Goal: Task Accomplishment & Management: Manage account settings

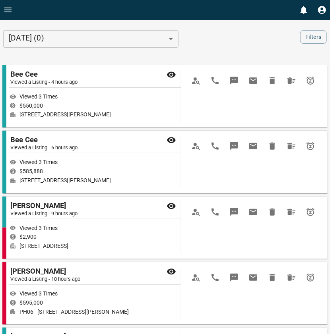
click at [8, 10] on icon "Open drawer" at bounding box center [8, 10] width 10 height 10
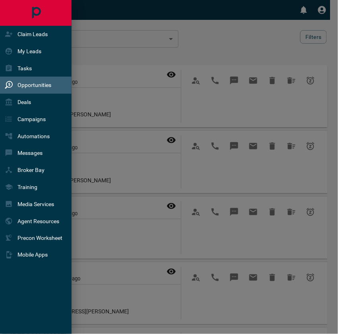
click at [17, 50] on div "My Leads" at bounding box center [23, 51] width 37 height 13
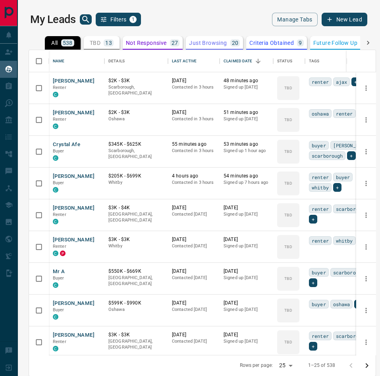
scroll to position [296, 338]
click at [80, 79] on button "[PERSON_NAME]" at bounding box center [74, 82] width 42 height 8
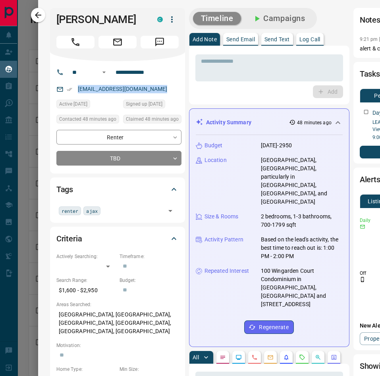
drag, startPoint x: 172, startPoint y: 97, endPoint x: 75, endPoint y: 99, distance: 97.0
click at [75, 96] on div "[EMAIL_ADDRESS][DOMAIN_NAME]" at bounding box center [118, 89] width 125 height 13
copy link "[EMAIL_ADDRESS][DOMAIN_NAME]"
drag, startPoint x: 159, startPoint y: 85, endPoint x: 99, endPoint y: 79, distance: 60.6
click at [99, 79] on div "**********" at bounding box center [121, 72] width 108 height 13
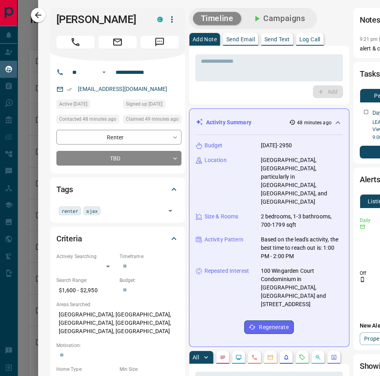
drag, startPoint x: 101, startPoint y: 29, endPoint x: 47, endPoint y: 15, distance: 55.2
copy h1 "[PERSON_NAME]"
click at [132, 176] on body "Lead Transfers Claim Leads My Leads Tasks Opportunities Deals Campaigns Automat…" at bounding box center [190, 188] width 380 height 376
click at [171, 173] on body "Lead Transfers Claim Leads My Leads Tasks Opportunities Deals Campaigns Automat…" at bounding box center [190, 188] width 380 height 376
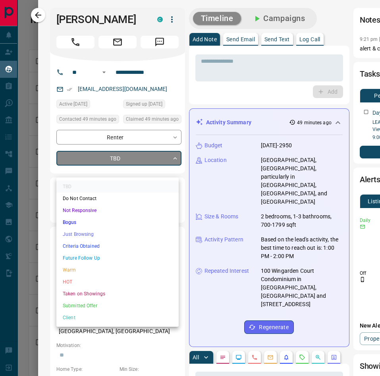
click at [93, 259] on li "Future Follow Up" at bounding box center [117, 258] width 122 height 12
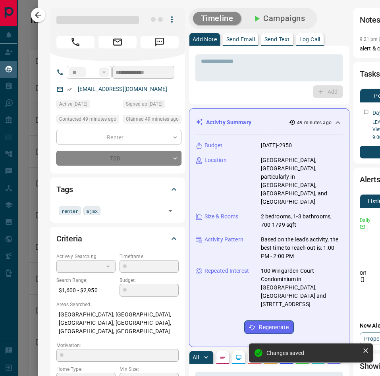
type input "*"
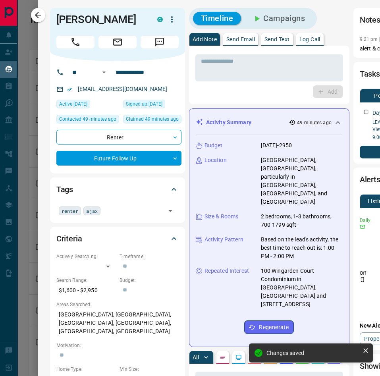
click at [36, 12] on icon "button" at bounding box center [38, 15] width 10 height 10
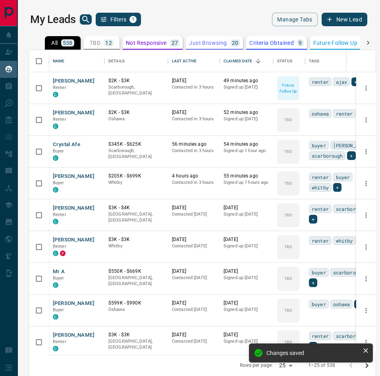
click at [93, 41] on p "TBD" at bounding box center [95, 43] width 11 height 6
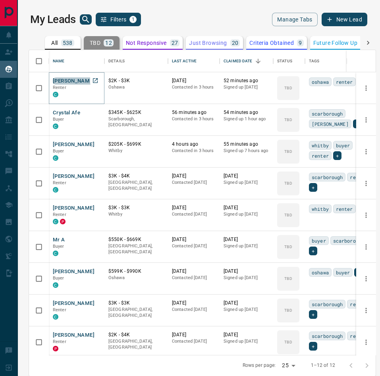
click at [75, 82] on button "[PERSON_NAME]" at bounding box center [74, 82] width 42 height 8
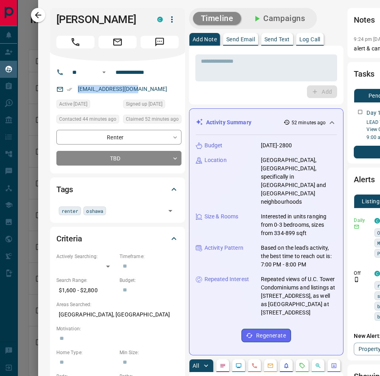
drag, startPoint x: 138, startPoint y: 91, endPoint x: 76, endPoint y: 93, distance: 62.5
click at [76, 93] on div "[EMAIL_ADDRESS][DOMAIN_NAME]" at bounding box center [118, 89] width 125 height 13
copy link "[EMAIL_ADDRESS][DOMAIN_NAME]"
drag, startPoint x: 164, startPoint y: 69, endPoint x: 104, endPoint y: 72, distance: 60.5
click at [104, 72] on div "**********" at bounding box center [121, 72] width 108 height 13
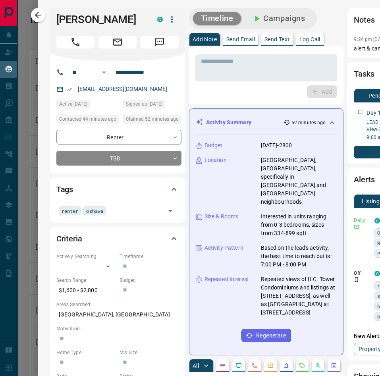
click at [138, 158] on body "Lead Transfers Claim Leads My Leads Tasks Opportunities Deals Campaigns Automat…" at bounding box center [190, 188] width 380 height 376
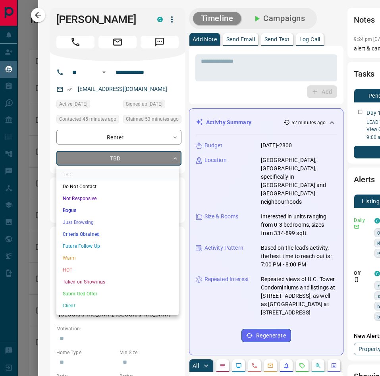
click at [105, 248] on li "Future Follow Up" at bounding box center [117, 246] width 122 height 12
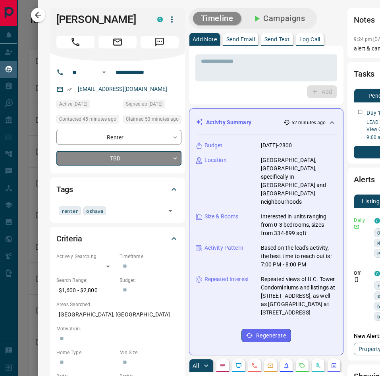
type input "*"
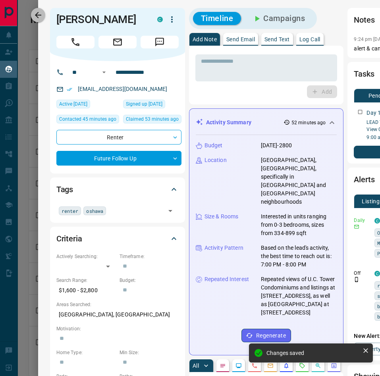
click at [39, 12] on icon "button" at bounding box center [38, 15] width 10 height 10
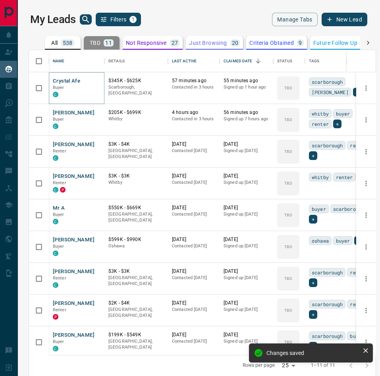
click at [62, 80] on button "Crystal Afe" at bounding box center [66, 82] width 27 height 8
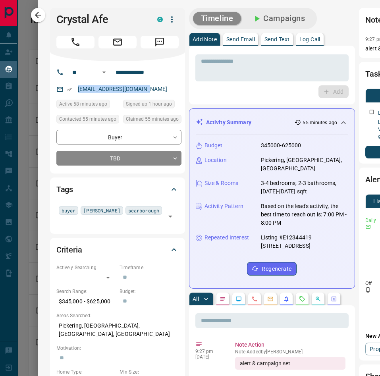
drag, startPoint x: 150, startPoint y: 88, endPoint x: 70, endPoint y: 97, distance: 80.7
click at [70, 97] on div "**********" at bounding box center [117, 117] width 135 height 112
copy link "[EMAIL_ADDRESS][DOMAIN_NAME]"
drag, startPoint x: 161, startPoint y: 71, endPoint x: 115, endPoint y: 70, distance: 45.3
click at [115, 70] on input "**********" at bounding box center [143, 72] width 62 height 13
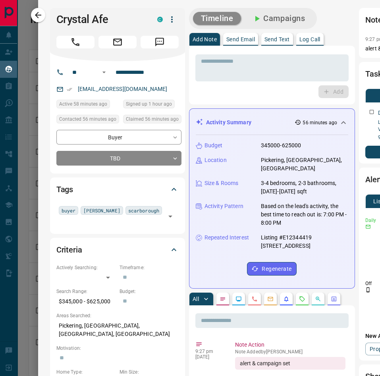
click at [126, 158] on body "Lead Transfers Claim Leads My Leads Tasks Opportunities Deals Campaigns Automat…" at bounding box center [190, 188] width 380 height 376
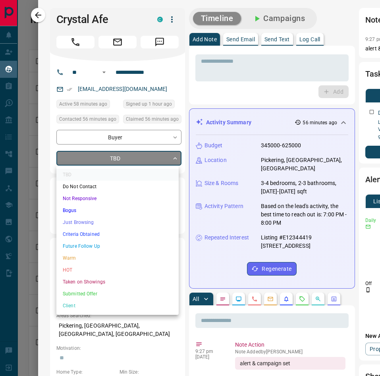
click at [93, 245] on li "Future Follow Up" at bounding box center [117, 246] width 122 height 12
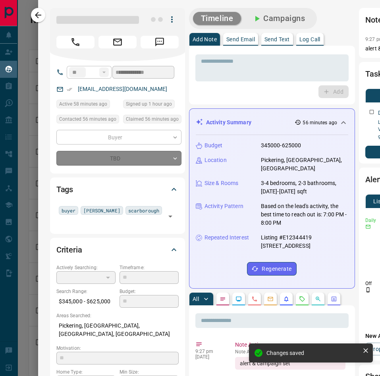
type input "*"
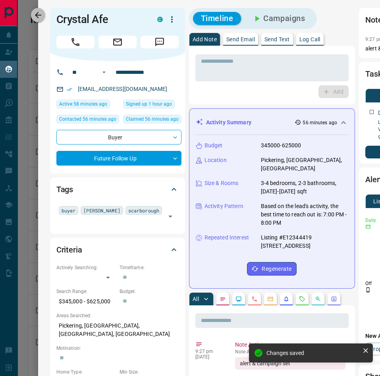
click at [36, 19] on icon "button" at bounding box center [38, 15] width 10 height 10
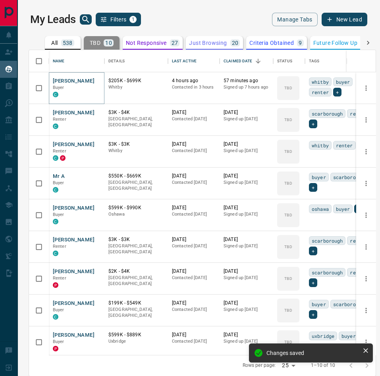
click at [76, 80] on button "[PERSON_NAME]" at bounding box center [74, 82] width 42 height 8
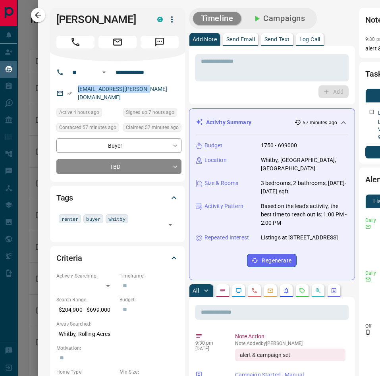
drag, startPoint x: 87, startPoint y: 91, endPoint x: 57, endPoint y: 93, distance: 30.6
click at [57, 93] on div "[EMAIL_ADDRESS][PERSON_NAME][DOMAIN_NAME]" at bounding box center [118, 93] width 125 height 21
copy link "[EMAIL_ADDRESS][PERSON_NAME][DOMAIN_NAME]"
drag, startPoint x: 165, startPoint y: 71, endPoint x: 82, endPoint y: 70, distance: 83.1
click at [82, 70] on div "**********" at bounding box center [121, 72] width 108 height 13
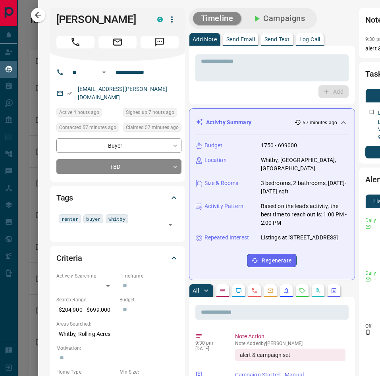
click at [142, 163] on body "Lead Transfers Claim Leads My Leads Tasks Opportunities Deals Campaigns Automat…" at bounding box center [190, 188] width 380 height 376
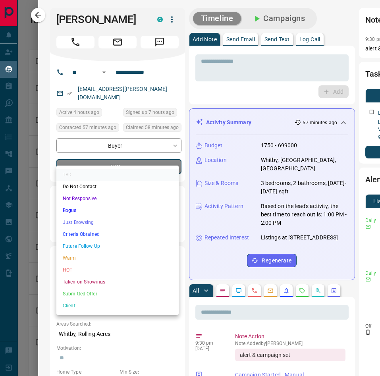
click at [97, 249] on li "Future Follow Up" at bounding box center [117, 246] width 122 height 12
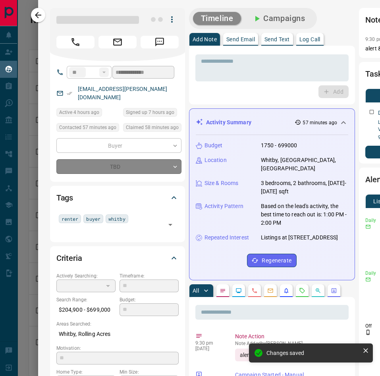
type input "*"
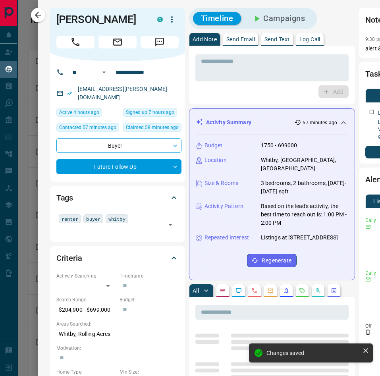
click at [39, 18] on icon "button" at bounding box center [38, 15] width 10 height 10
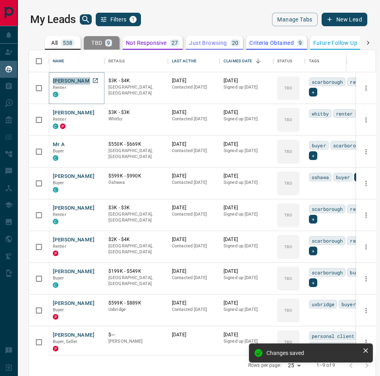
click at [73, 83] on button "[PERSON_NAME]" at bounding box center [74, 82] width 42 height 8
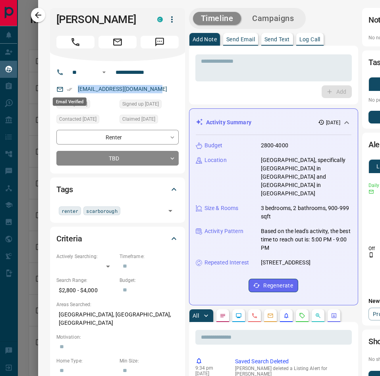
drag, startPoint x: 95, startPoint y: 87, endPoint x: 70, endPoint y: 88, distance: 24.7
click at [70, 88] on div "[EMAIL_ADDRESS][DOMAIN_NAME]" at bounding box center [117, 89] width 122 height 13
copy link "[EMAIL_ADDRESS][DOMAIN_NAME]"
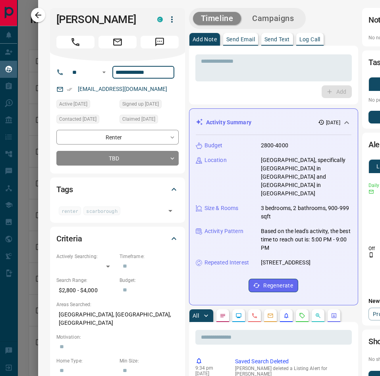
drag, startPoint x: 161, startPoint y: 72, endPoint x: 99, endPoint y: 69, distance: 62.1
click at [99, 69] on div "**********" at bounding box center [121, 72] width 108 height 13
click at [125, 161] on body "Lead Transfers Claim Leads My Leads Tasks Opportunities Deals Campaigns Automat…" at bounding box center [190, 188] width 380 height 376
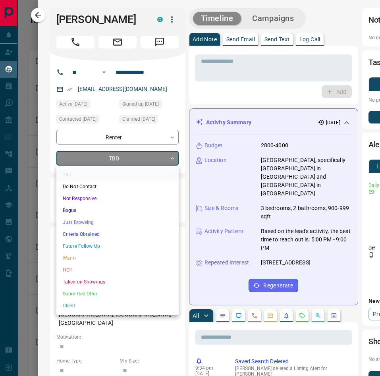
click at [89, 244] on li "Future Follow Up" at bounding box center [117, 246] width 122 height 12
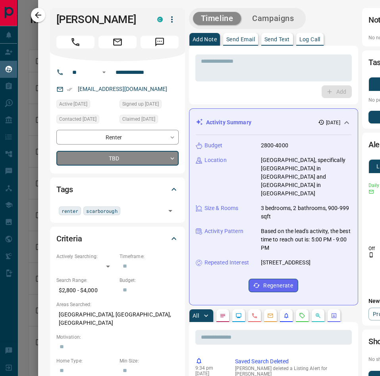
type input "*"
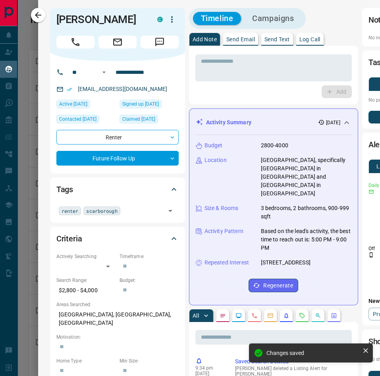
click at [40, 19] on icon "button" at bounding box center [38, 15] width 10 height 10
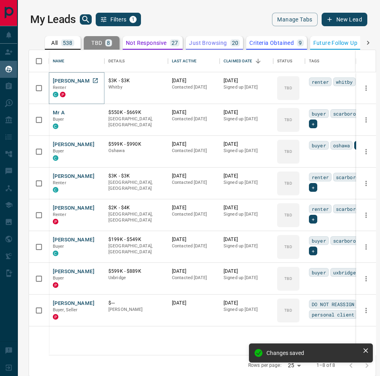
click at [77, 82] on button "[PERSON_NAME]" at bounding box center [74, 82] width 42 height 8
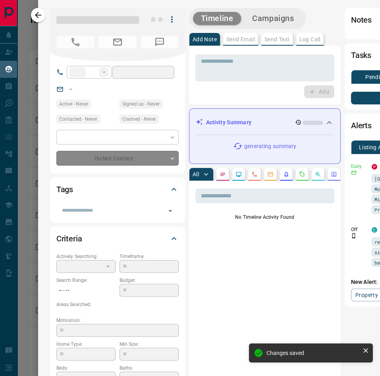
type input "**"
type input "**********"
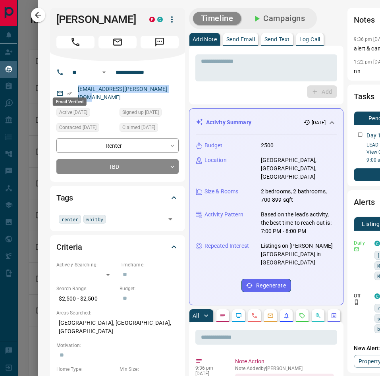
drag, startPoint x: 168, startPoint y: 89, endPoint x: 68, endPoint y: 88, distance: 99.8
click at [68, 88] on div "[EMAIL_ADDRESS][PERSON_NAME][DOMAIN_NAME]" at bounding box center [117, 93] width 122 height 21
copy link "[EMAIL_ADDRESS][PERSON_NAME][DOMAIN_NAME]"
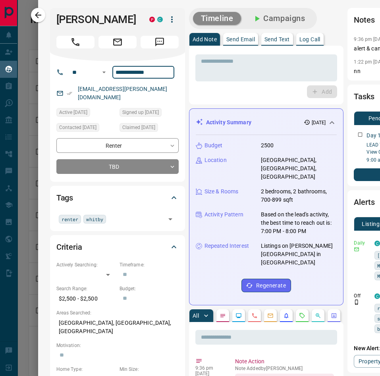
drag, startPoint x: 161, startPoint y: 70, endPoint x: 107, endPoint y: 70, distance: 54.5
click at [107, 70] on div "**********" at bounding box center [121, 72] width 108 height 13
click at [112, 153] on body "Lead Transfers Claim Leads My Leads Tasks Opportunities Deals Campaigns Automat…" at bounding box center [190, 188] width 380 height 376
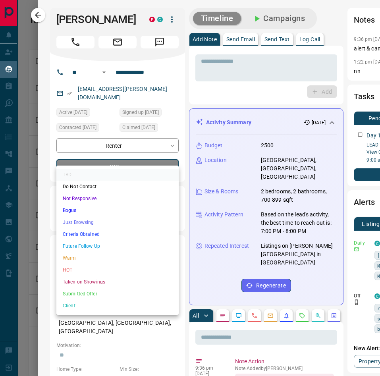
click at [96, 244] on li "Future Follow Up" at bounding box center [117, 246] width 122 height 12
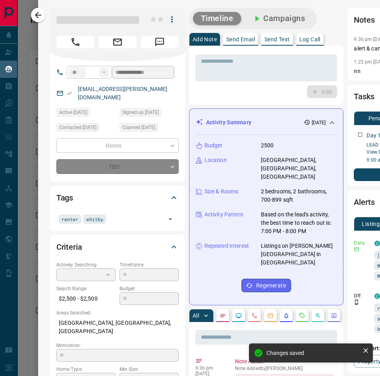
type input "*"
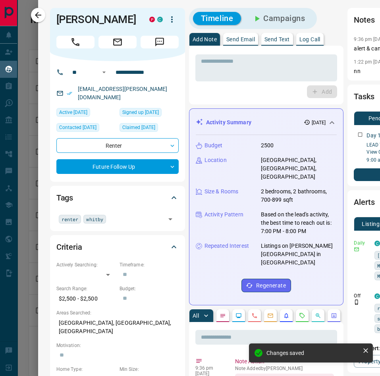
click at [39, 11] on icon "button" at bounding box center [38, 15] width 10 height 10
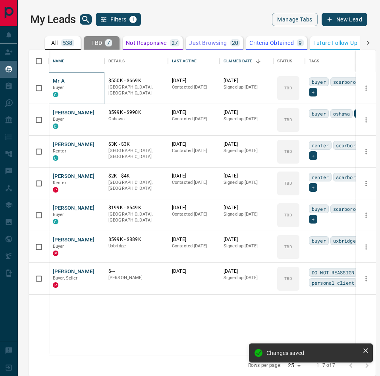
click at [56, 81] on button "Mr A" at bounding box center [59, 82] width 12 height 8
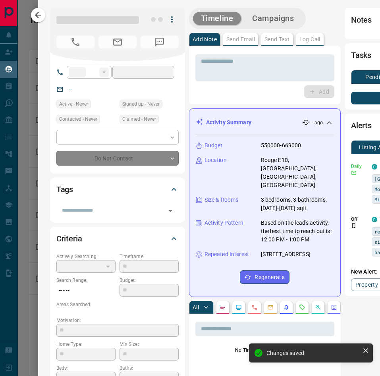
type input "**"
type input "**********"
type input "**"
type input "*********"
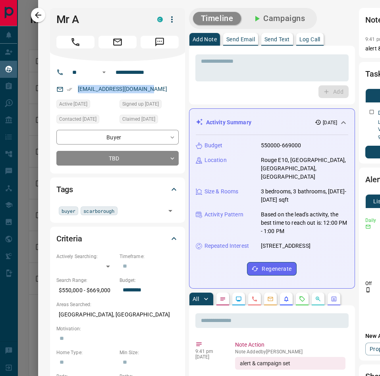
drag, startPoint x: 149, startPoint y: 90, endPoint x: 68, endPoint y: 93, distance: 81.1
click at [68, 93] on div "[EMAIL_ADDRESS][DOMAIN_NAME]" at bounding box center [117, 89] width 122 height 13
copy link "[EMAIL_ADDRESS][DOMAIN_NAME]"
drag, startPoint x: 161, startPoint y: 74, endPoint x: 99, endPoint y: 72, distance: 61.2
click at [99, 72] on div "**********" at bounding box center [121, 72] width 108 height 13
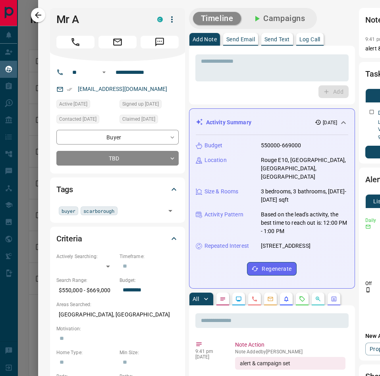
click at [146, 161] on body "Lead Transfers Claim Leads My Leads Tasks Opportunities Deals Campaigns Automat…" at bounding box center [190, 188] width 380 height 376
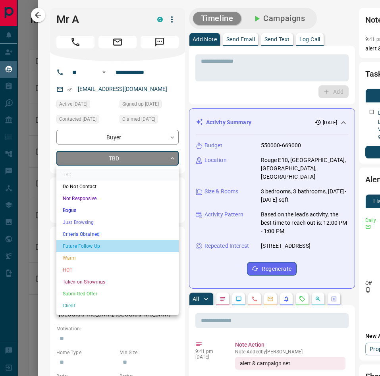
click at [101, 244] on li "Future Follow Up" at bounding box center [117, 246] width 122 height 12
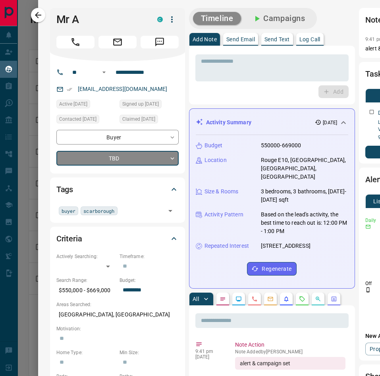
type input "*"
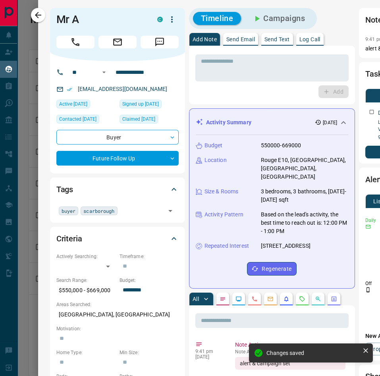
click at [39, 16] on icon "button" at bounding box center [38, 15] width 10 height 10
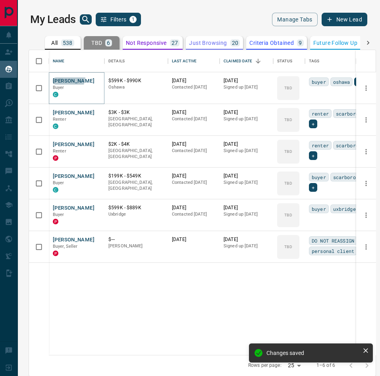
click at [68, 78] on button "[PERSON_NAME]" at bounding box center [74, 82] width 42 height 8
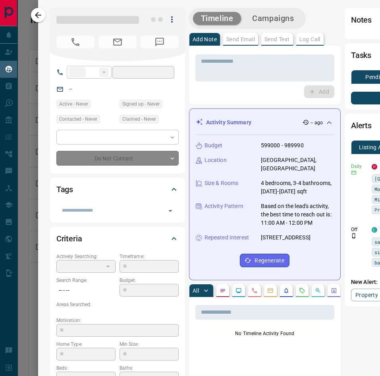
type input "**"
type input "**********"
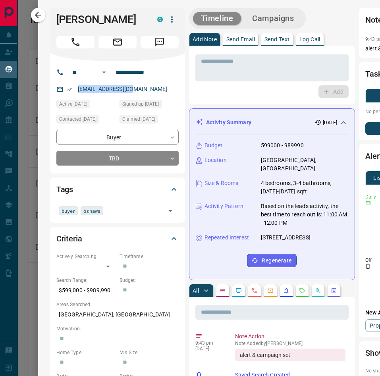
drag, startPoint x: 142, startPoint y: 88, endPoint x: 78, endPoint y: 87, distance: 63.6
click at [78, 87] on div "[EMAIL_ADDRESS][DOMAIN_NAME]" at bounding box center [117, 89] width 122 height 13
copy link "[EMAIL_ADDRESS][DOMAIN_NAME]"
drag, startPoint x: 162, startPoint y: 71, endPoint x: 91, endPoint y: 61, distance: 71.0
click at [91, 61] on div "**********" at bounding box center [117, 117] width 135 height 112
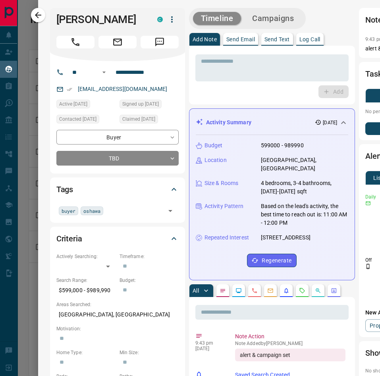
click at [109, 162] on body "Lead Transfers Claim Leads My Leads Tasks Opportunities Deals Campaigns Automat…" at bounding box center [190, 188] width 380 height 376
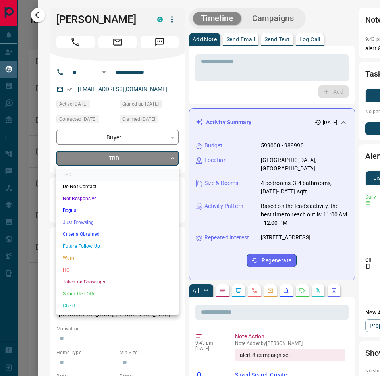
click at [92, 245] on li "Future Follow Up" at bounding box center [117, 246] width 122 height 12
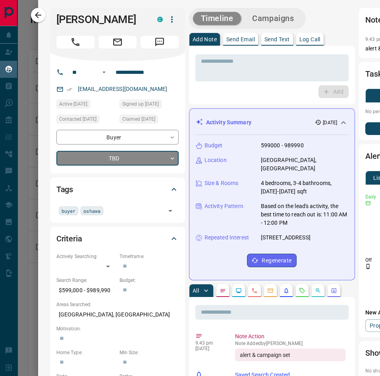
type input "*"
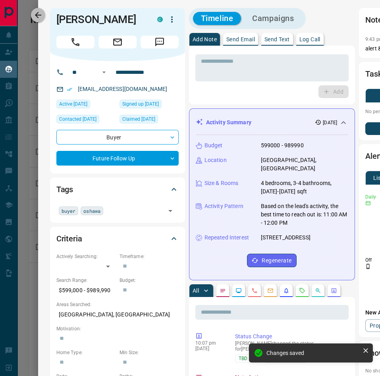
click at [39, 10] on icon "button" at bounding box center [38, 15] width 10 height 10
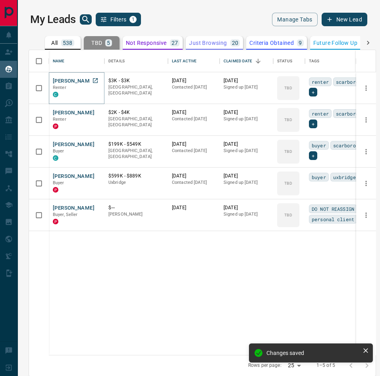
click at [79, 83] on button "[PERSON_NAME]" at bounding box center [74, 82] width 42 height 8
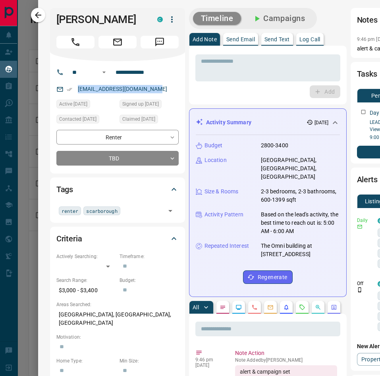
drag, startPoint x: 164, startPoint y: 89, endPoint x: 64, endPoint y: 82, distance: 100.0
click at [64, 82] on div "**********" at bounding box center [117, 117] width 135 height 112
copy link "[EMAIL_ADDRESS][DOMAIN_NAME]"
drag, startPoint x: 169, startPoint y: 70, endPoint x: 90, endPoint y: 68, distance: 79.1
click at [90, 68] on div "**********" at bounding box center [121, 72] width 108 height 13
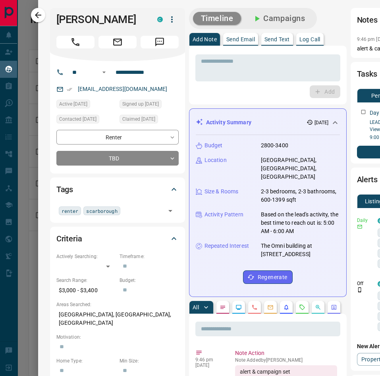
click at [128, 155] on body "Lead Transfers Claim Leads My Leads Tasks Opportunities Deals Campaigns Automat…" at bounding box center [190, 188] width 380 height 376
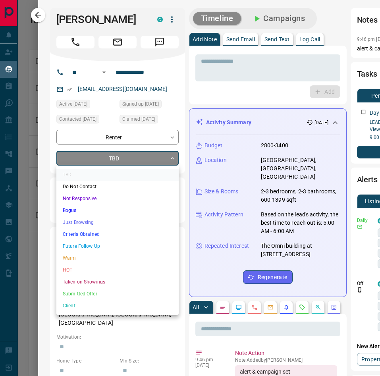
click at [95, 247] on li "Future Follow Up" at bounding box center [117, 246] width 122 height 12
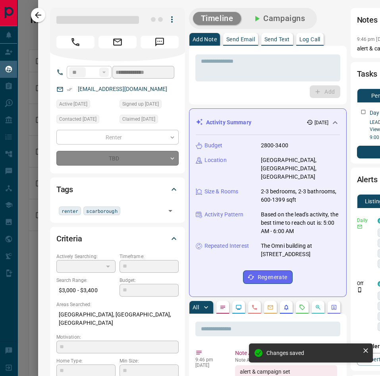
type input "*"
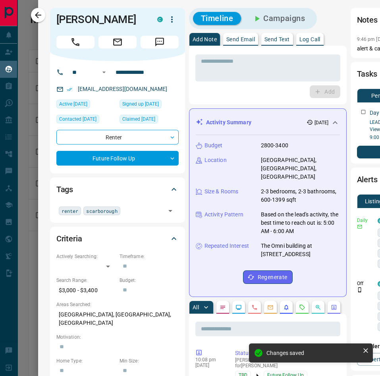
drag, startPoint x: 35, startPoint y: 14, endPoint x: 173, endPoint y: 93, distance: 158.8
click at [35, 14] on icon "button" at bounding box center [38, 15] width 10 height 10
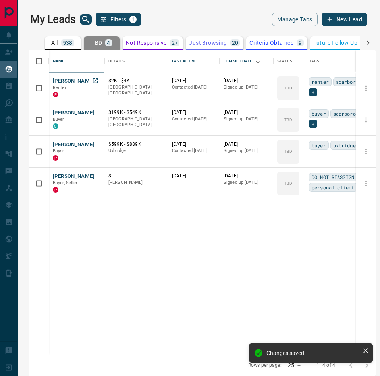
click at [78, 79] on button "[PERSON_NAME]" at bounding box center [74, 82] width 42 height 8
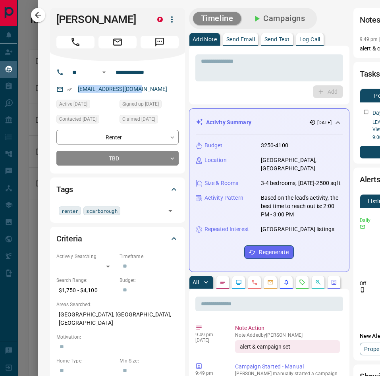
drag, startPoint x: 142, startPoint y: 85, endPoint x: 58, endPoint y: 87, distance: 83.9
click at [58, 87] on div "[EMAIL_ADDRESS][DOMAIN_NAME]" at bounding box center [117, 89] width 122 height 13
drag, startPoint x: 157, startPoint y: 75, endPoint x: 80, endPoint y: 69, distance: 77.0
click at [80, 69] on div "**********" at bounding box center [121, 72] width 108 height 13
click at [112, 159] on body "Lead Transfers Claim Leads My Leads Tasks Opportunities Deals Campaigns Automat…" at bounding box center [190, 188] width 380 height 376
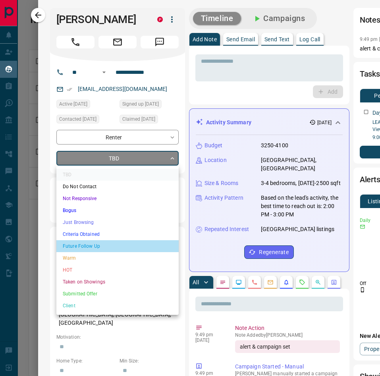
click at [112, 246] on li "Future Follow Up" at bounding box center [117, 246] width 122 height 12
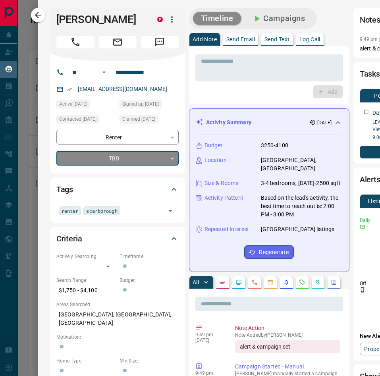
type input "*"
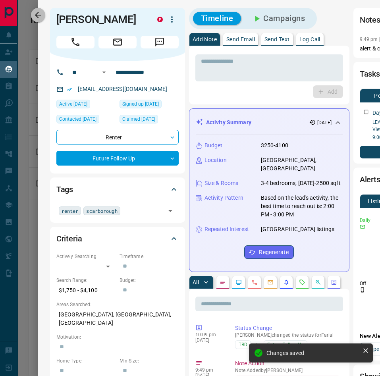
click at [36, 19] on icon "button" at bounding box center [38, 15] width 10 height 10
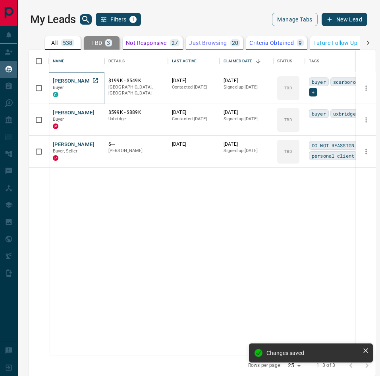
click at [70, 81] on button "[PERSON_NAME]" at bounding box center [74, 82] width 42 height 8
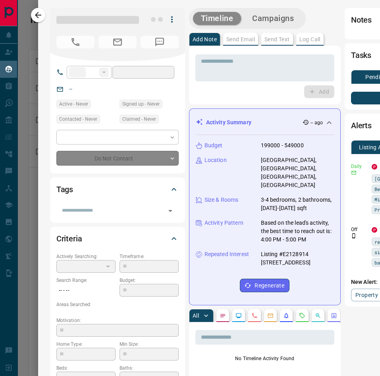
type input "**"
type input "**********"
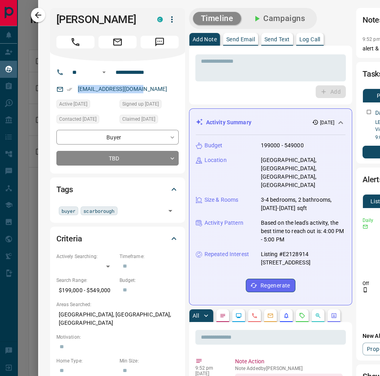
drag, startPoint x: 150, startPoint y: 86, endPoint x: 77, endPoint y: 88, distance: 72.8
click at [77, 88] on div "[EMAIL_ADDRESS][DOMAIN_NAME]" at bounding box center [117, 89] width 122 height 13
drag, startPoint x: 155, startPoint y: 75, endPoint x: 65, endPoint y: 66, distance: 90.2
click at [65, 66] on div "**********" at bounding box center [117, 72] width 122 height 13
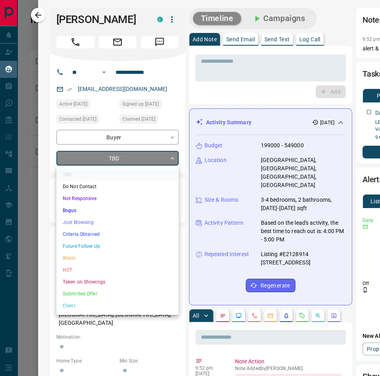
click at [121, 158] on body "Lead Transfers Claim Leads My Leads Tasks Opportunities Deals Campaigns Automat…" at bounding box center [190, 188] width 380 height 376
click at [105, 246] on li "Future Follow Up" at bounding box center [117, 246] width 122 height 12
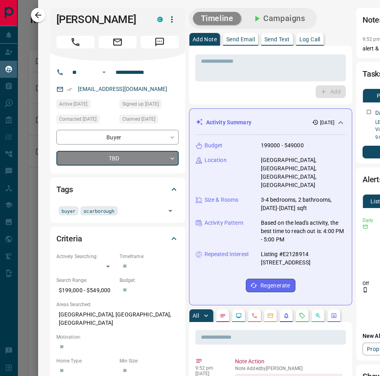
type input "*"
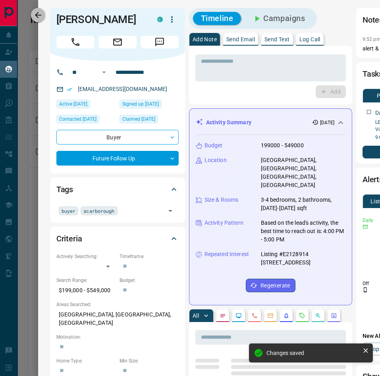
click at [40, 10] on button "button" at bounding box center [38, 15] width 14 height 14
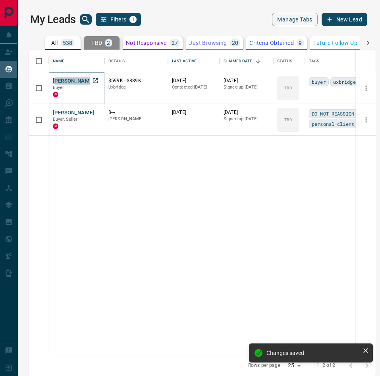
click at [76, 78] on button "[PERSON_NAME]" at bounding box center [74, 82] width 42 height 8
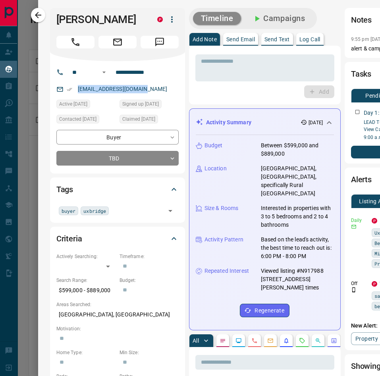
drag, startPoint x: 159, startPoint y: 87, endPoint x: 67, endPoint y: 87, distance: 91.8
click at [67, 87] on div "[EMAIL_ADDRESS][DOMAIN_NAME]" at bounding box center [117, 89] width 122 height 13
drag, startPoint x: 163, startPoint y: 70, endPoint x: 107, endPoint y: 67, distance: 56.1
click at [107, 67] on div "**********" at bounding box center [121, 72] width 108 height 13
click at [119, 155] on body "Lead Transfers Claim Leads My Leads Tasks Opportunities Deals Campaigns Automat…" at bounding box center [190, 188] width 380 height 376
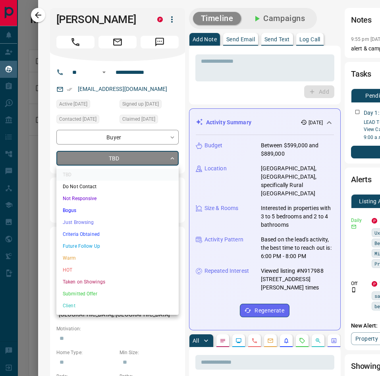
click at [95, 243] on li "Future Follow Up" at bounding box center [117, 246] width 122 height 12
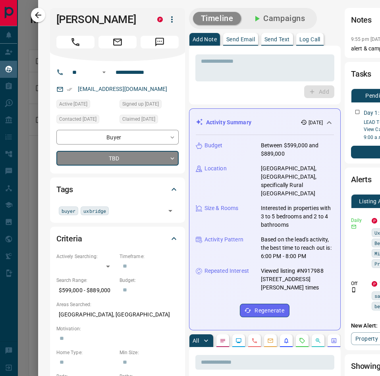
type input "*"
